Goal: Task Accomplishment & Management: Manage account settings

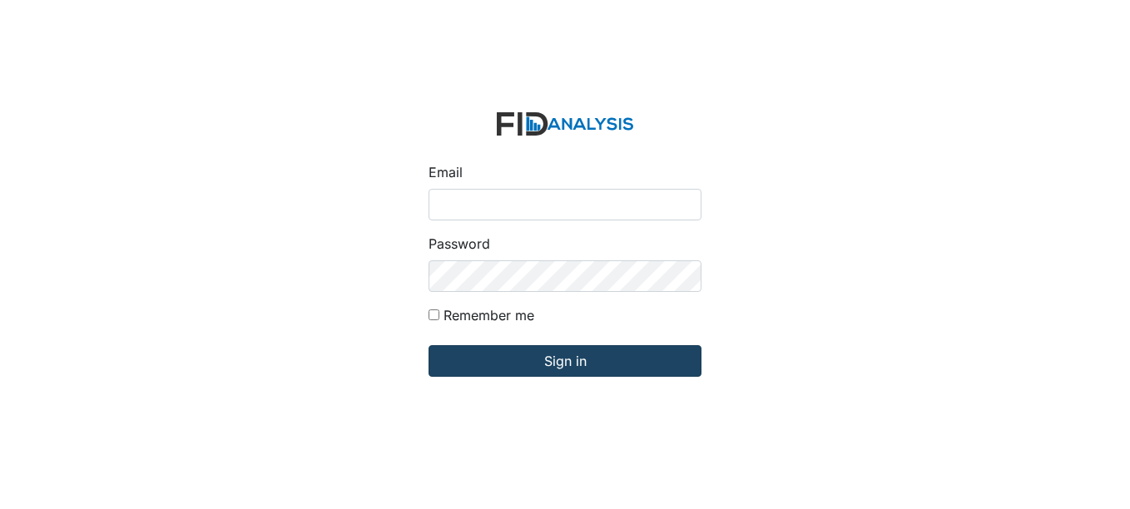
type input "[EMAIL_ADDRESS][DOMAIN_NAME]"
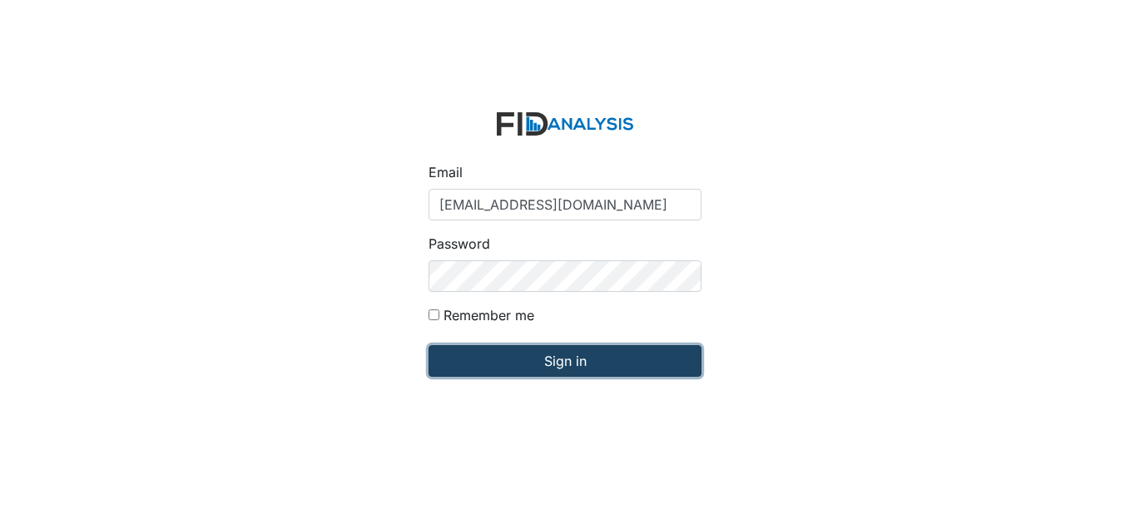
click at [539, 353] on input "Sign in" at bounding box center [565, 361] width 273 height 32
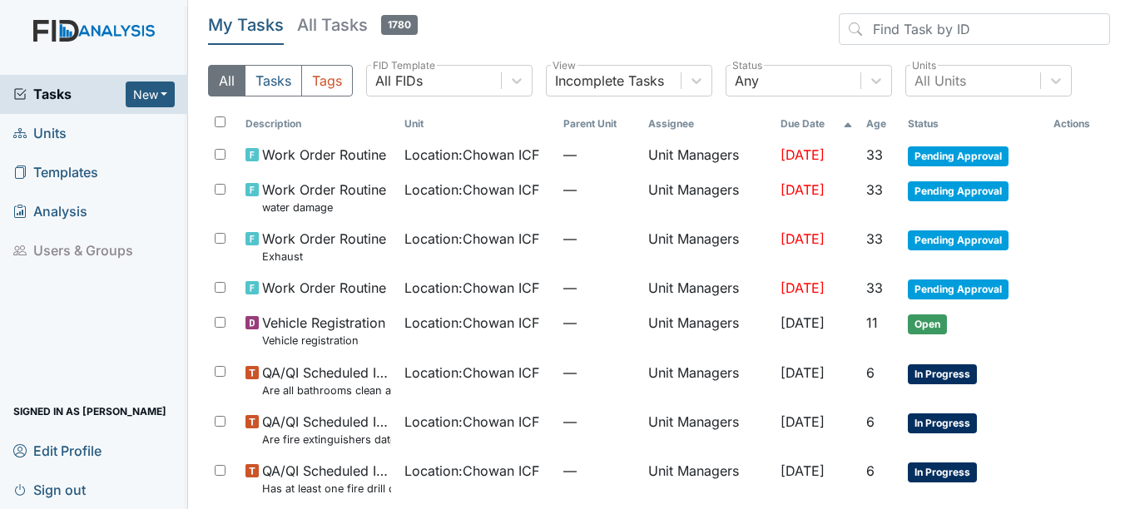
click at [459, 31] on header "My Tasks All Tasks 1780" at bounding box center [659, 32] width 902 height 38
click at [677, 36] on header "My Tasks All Tasks 1780" at bounding box center [659, 32] width 902 height 38
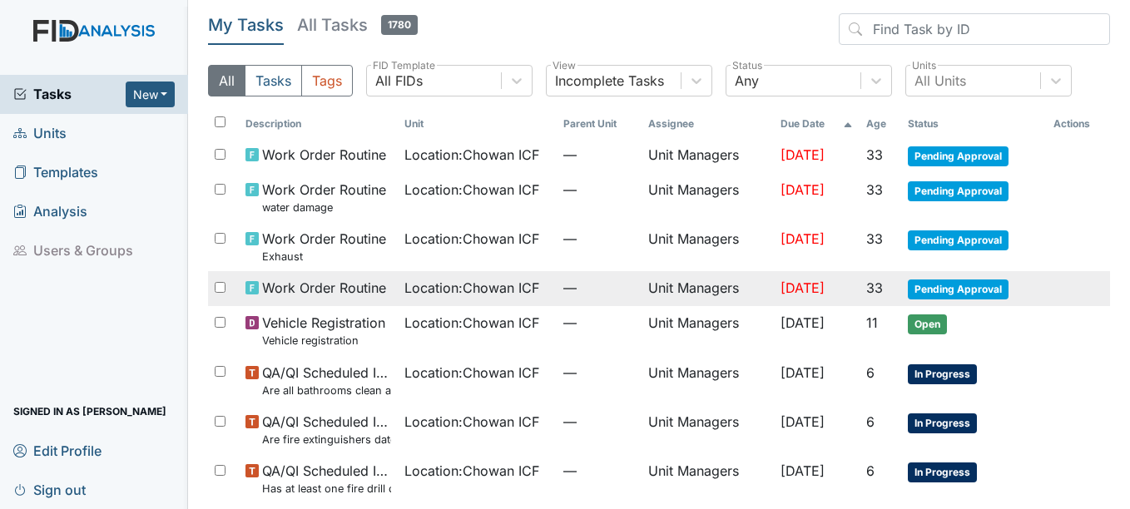
click at [473, 294] on span "Location : Chowan ICF" at bounding box center [471, 288] width 135 height 20
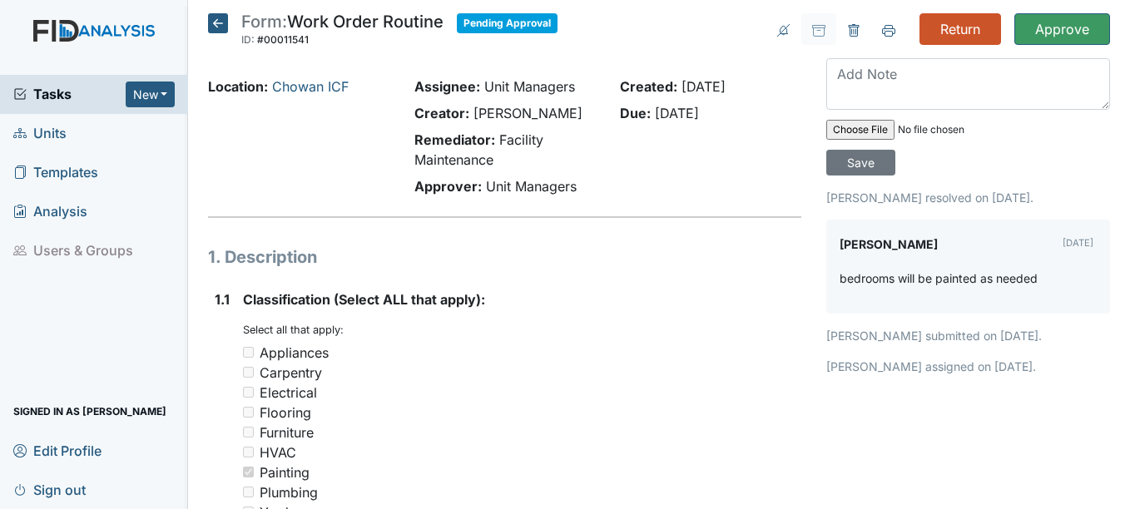
click at [215, 24] on icon at bounding box center [218, 23] width 20 height 20
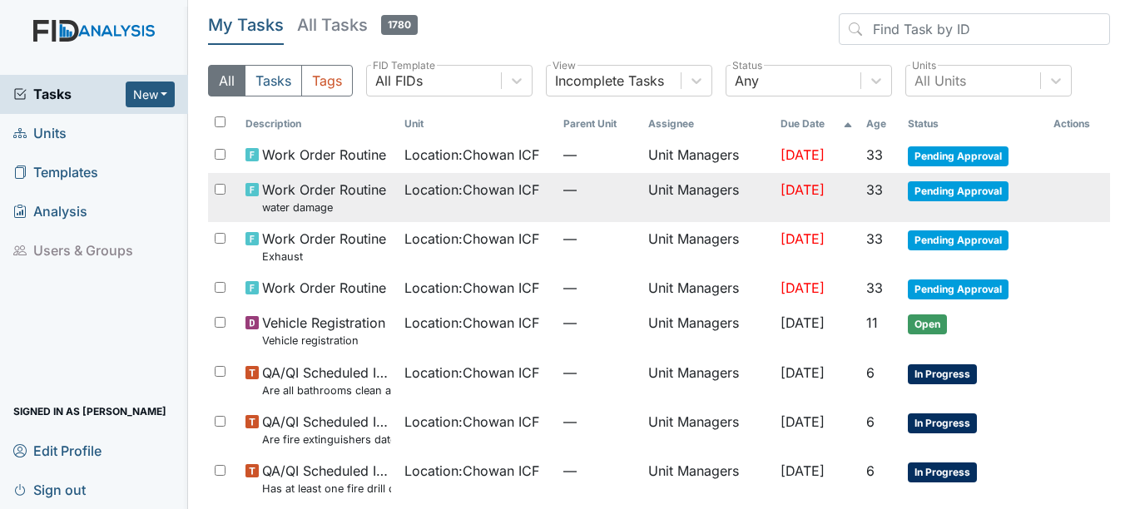
click at [563, 186] on span "—" at bounding box center [599, 190] width 72 height 20
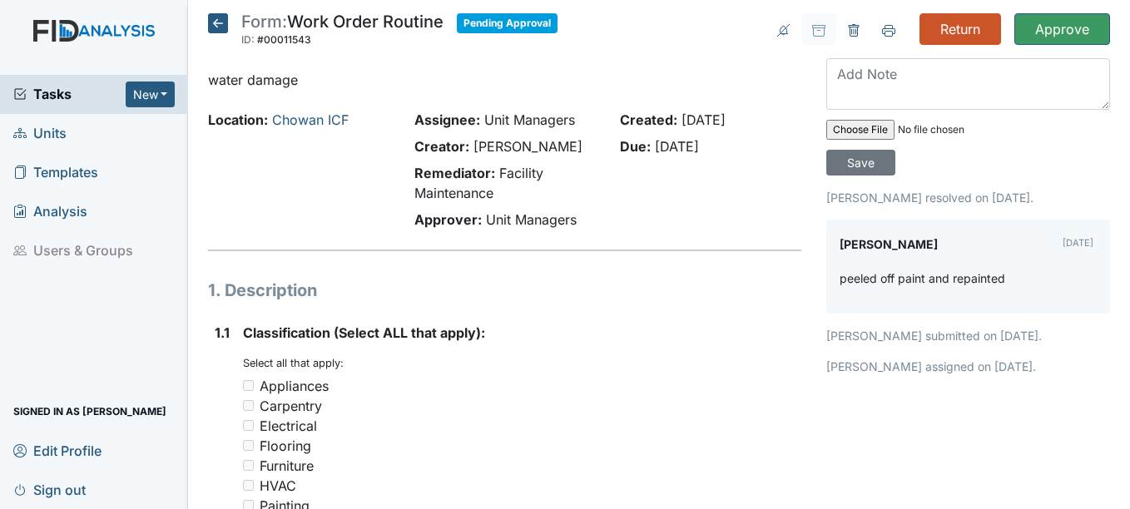
click at [227, 26] on icon at bounding box center [218, 23] width 20 height 20
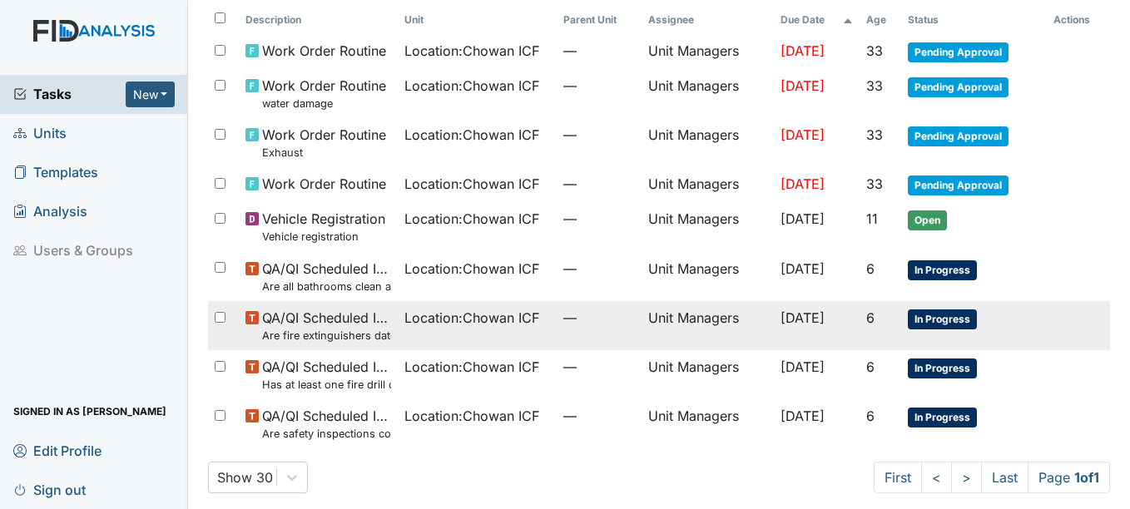
scroll to position [115, 0]
